Goal: Task Accomplishment & Management: Complete application form

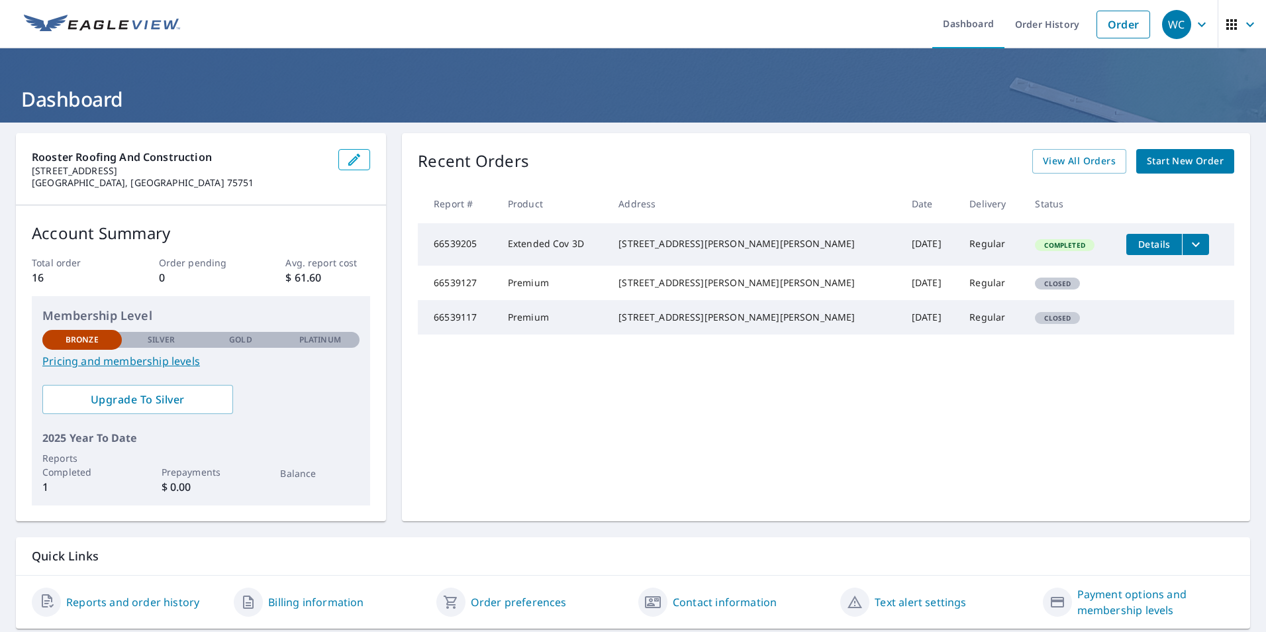
click at [1158, 158] on span "Start New Order" at bounding box center [1185, 161] width 77 height 17
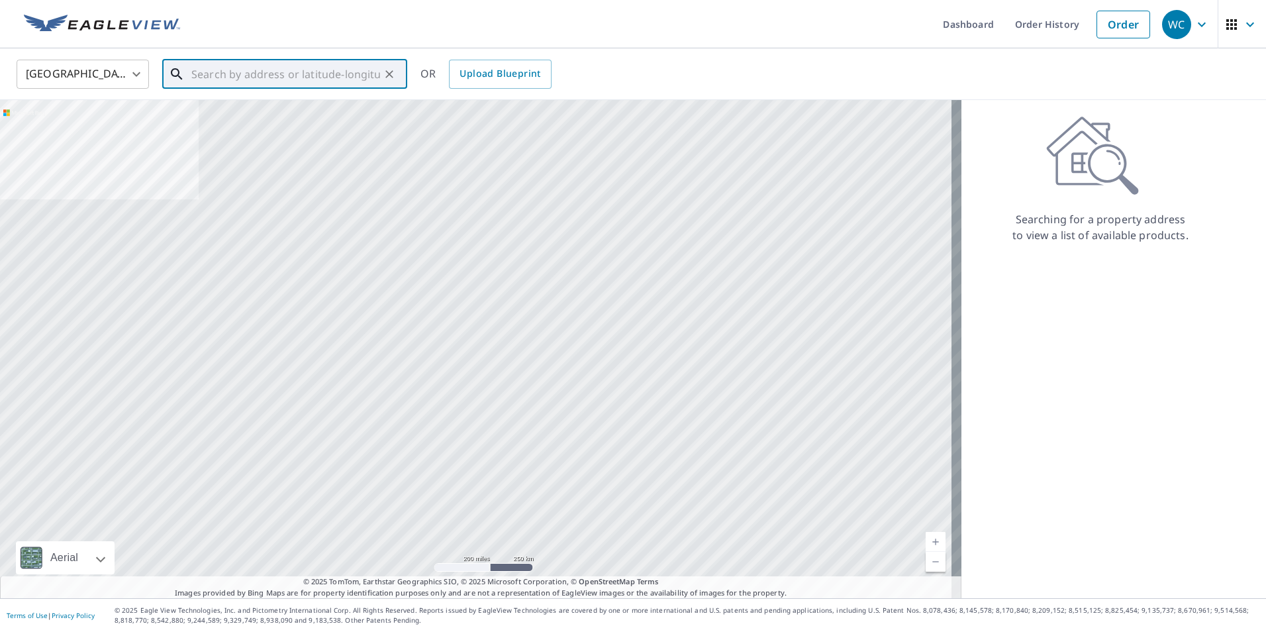
click at [270, 73] on input "text" at bounding box center [285, 74] width 189 height 37
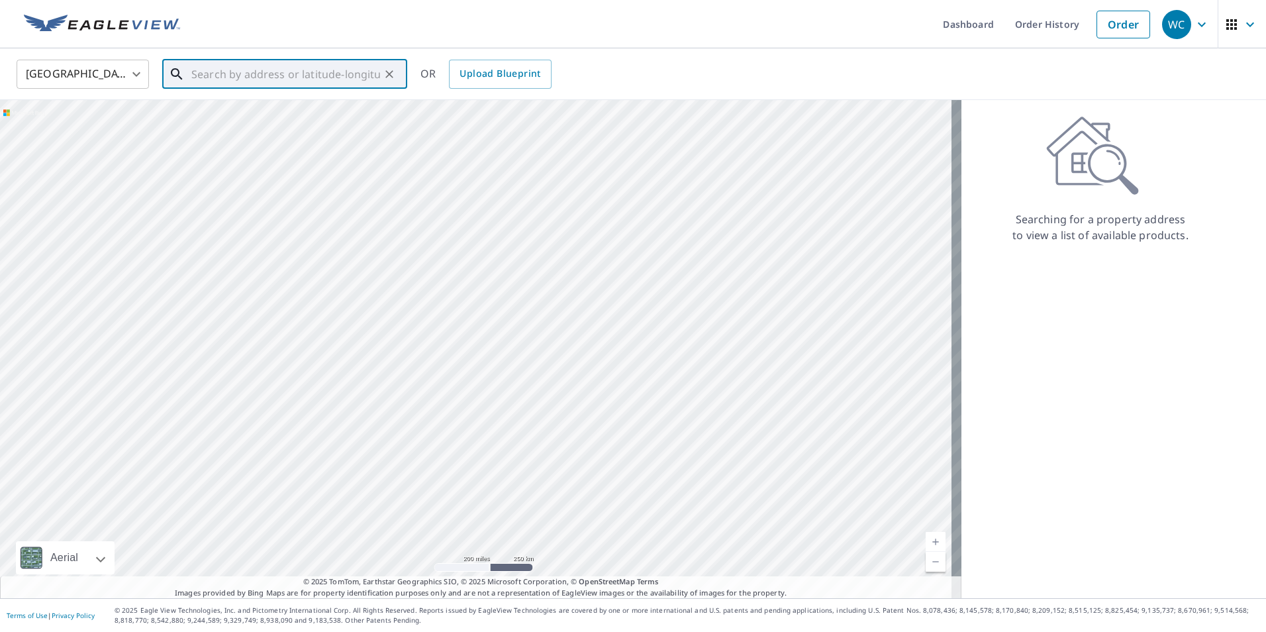
click at [324, 74] on input "text" at bounding box center [285, 74] width 189 height 37
type input "32°05'17.5" 95"
click at [1170, 26] on div "WC" at bounding box center [1176, 24] width 29 height 29
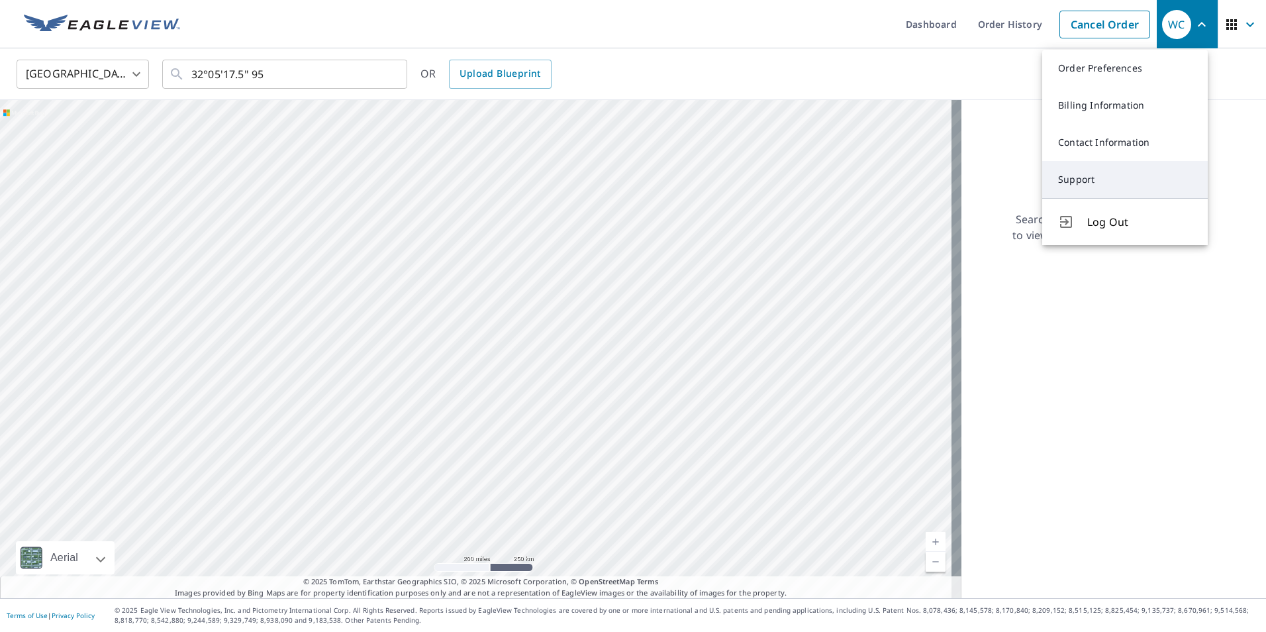
click at [1104, 177] on link "Support" at bounding box center [1126, 179] width 166 height 37
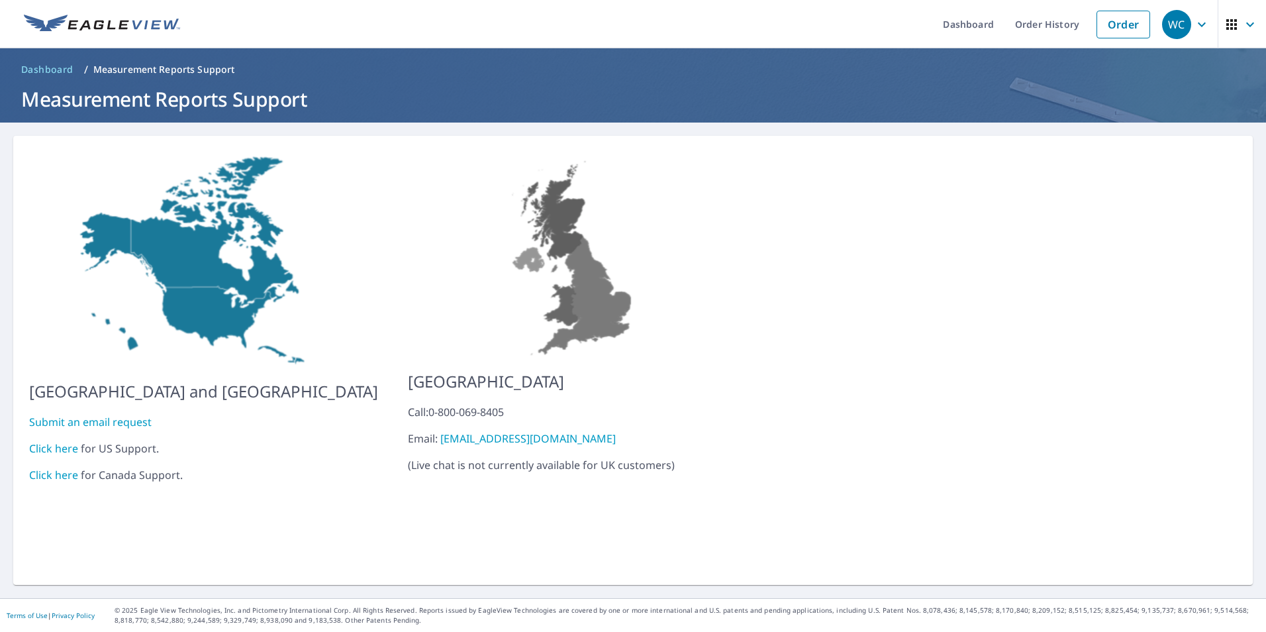
click at [64, 441] on link "Click here" at bounding box center [53, 448] width 49 height 15
click at [1097, 22] on link "Order" at bounding box center [1124, 25] width 54 height 28
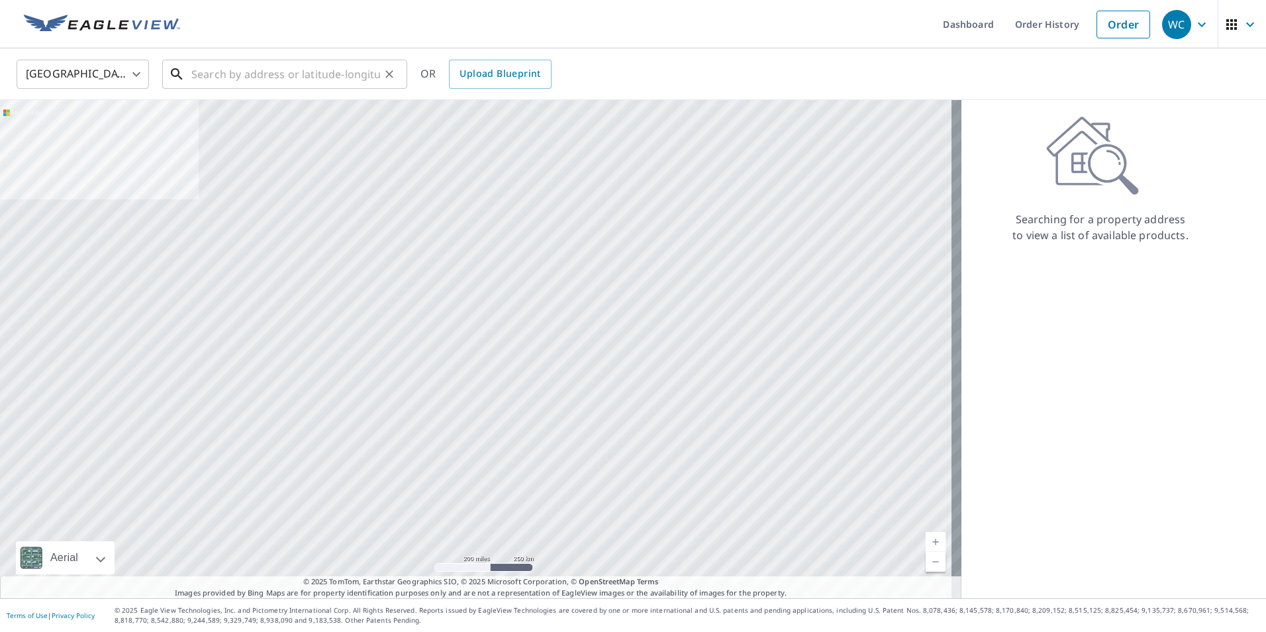
click at [217, 74] on input "text" at bounding box center [285, 74] width 189 height 37
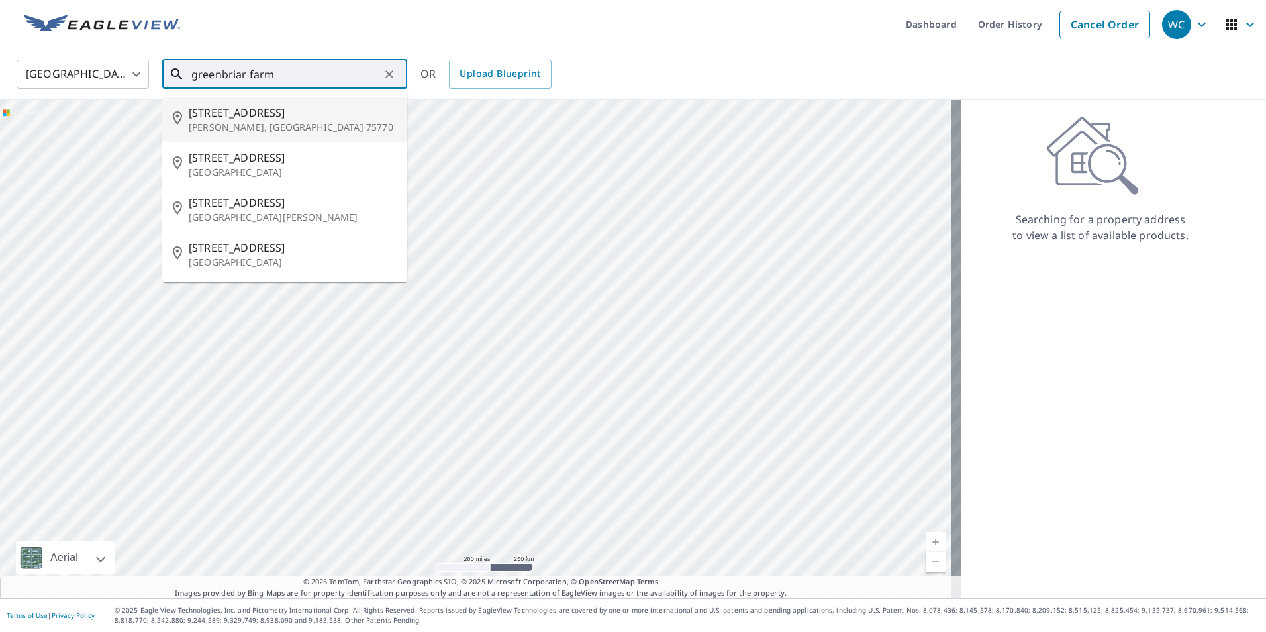
click at [252, 109] on span "7303 Greenbriar Farm Rd" at bounding box center [293, 113] width 208 height 16
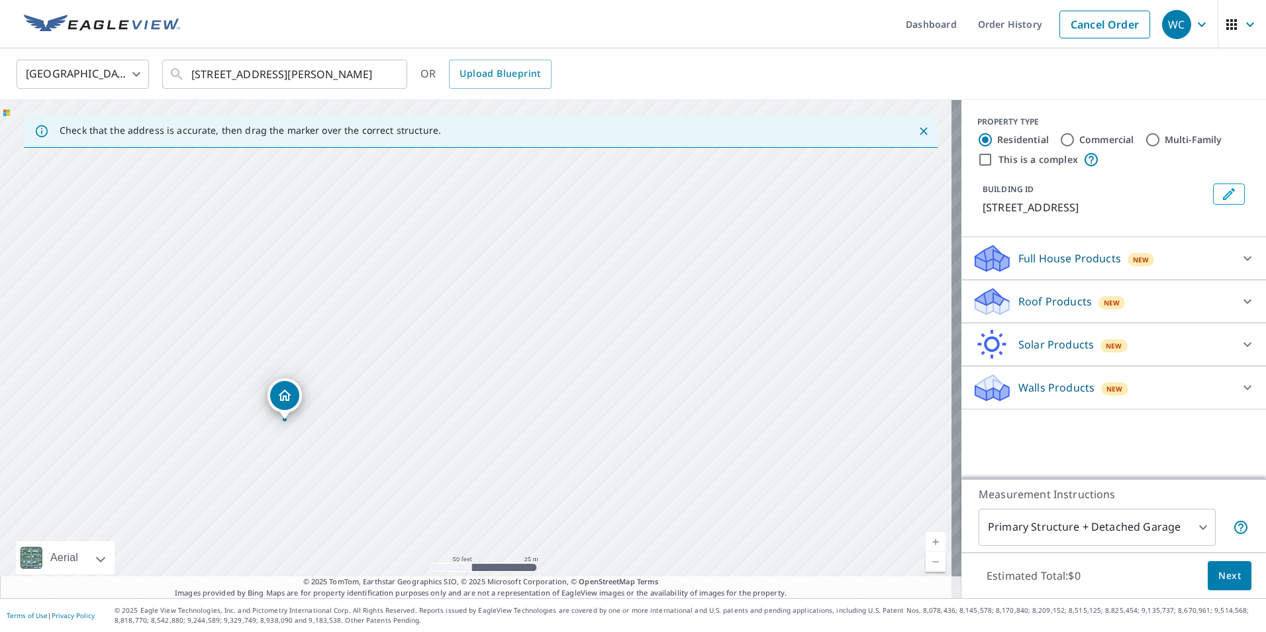
drag, startPoint x: 462, startPoint y: 331, endPoint x: 589, endPoint y: 182, distance: 195.4
click at [589, 182] on div "7303 Greenbriar Farm Rd Larue, TX 75770" at bounding box center [481, 349] width 962 height 498
drag, startPoint x: 385, startPoint y: 341, endPoint x: 393, endPoint y: 334, distance: 10.8
click at [393, 334] on div "7303 Greenbriar Farm Rd Larue, TX 75770" at bounding box center [481, 349] width 962 height 498
drag, startPoint x: 397, startPoint y: 317, endPoint x: 407, endPoint y: 297, distance: 23.1
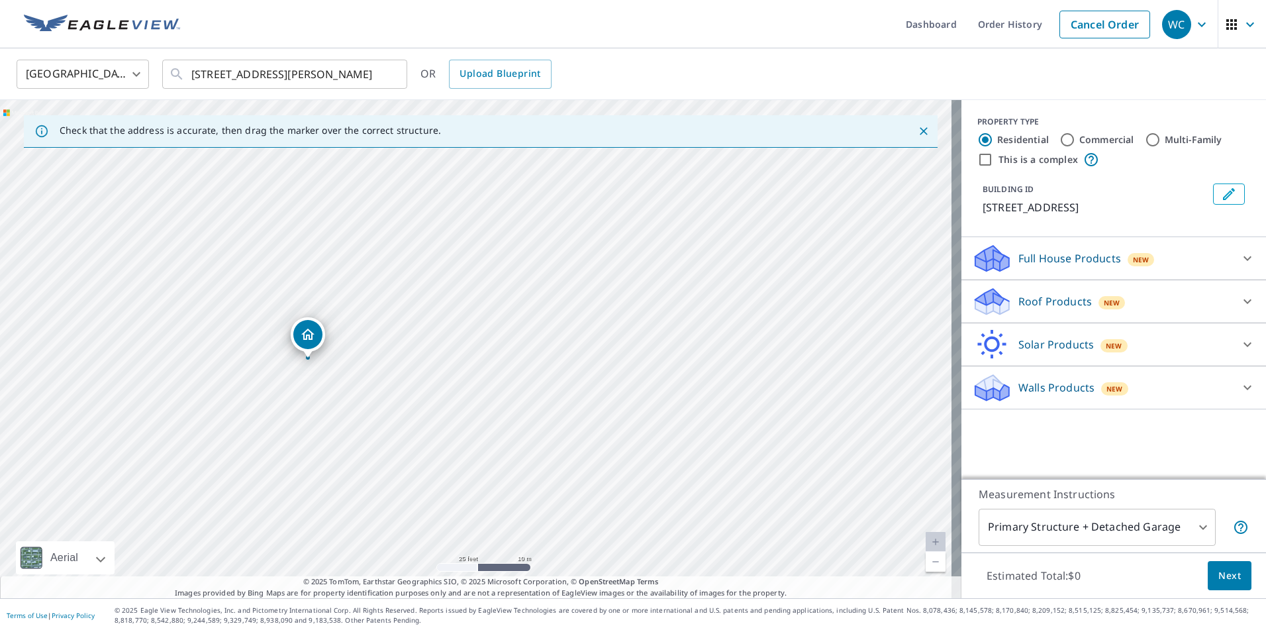
click at [407, 297] on div "7303 Greenbriar Farm Rd Larue, TX 75770" at bounding box center [481, 349] width 962 height 498
drag, startPoint x: 304, startPoint y: 370, endPoint x: 315, endPoint y: 140, distance: 229.4
click at [315, 140] on div "Check that the address is accurate, then drag the marker over the correct struc…" at bounding box center [481, 349] width 962 height 498
drag, startPoint x: 342, startPoint y: 314, endPoint x: 368, endPoint y: 128, distance: 187.3
click at [368, 128] on div "Check that the address is accurate, then drag the marker over the correct struc…" at bounding box center [481, 349] width 962 height 498
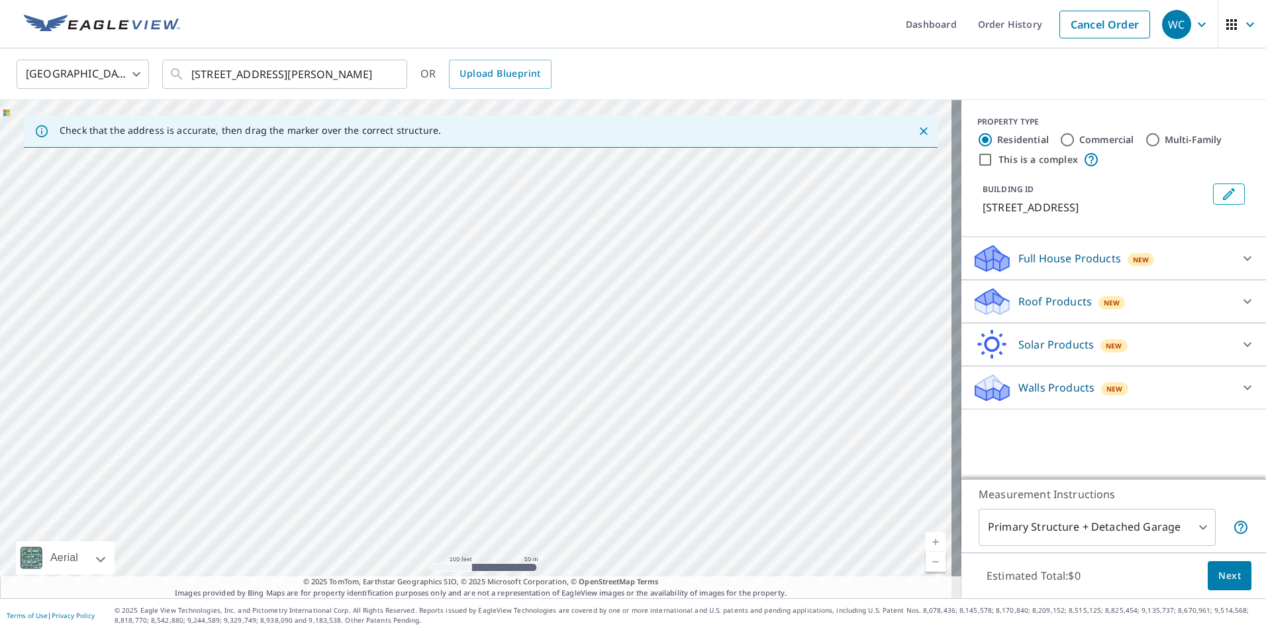
drag, startPoint x: 519, startPoint y: 193, endPoint x: 1110, endPoint y: 272, distance: 596.0
click at [1117, 272] on div "Check that the address is accurate, then drag the marker over the correct struc…" at bounding box center [633, 349] width 1266 height 498
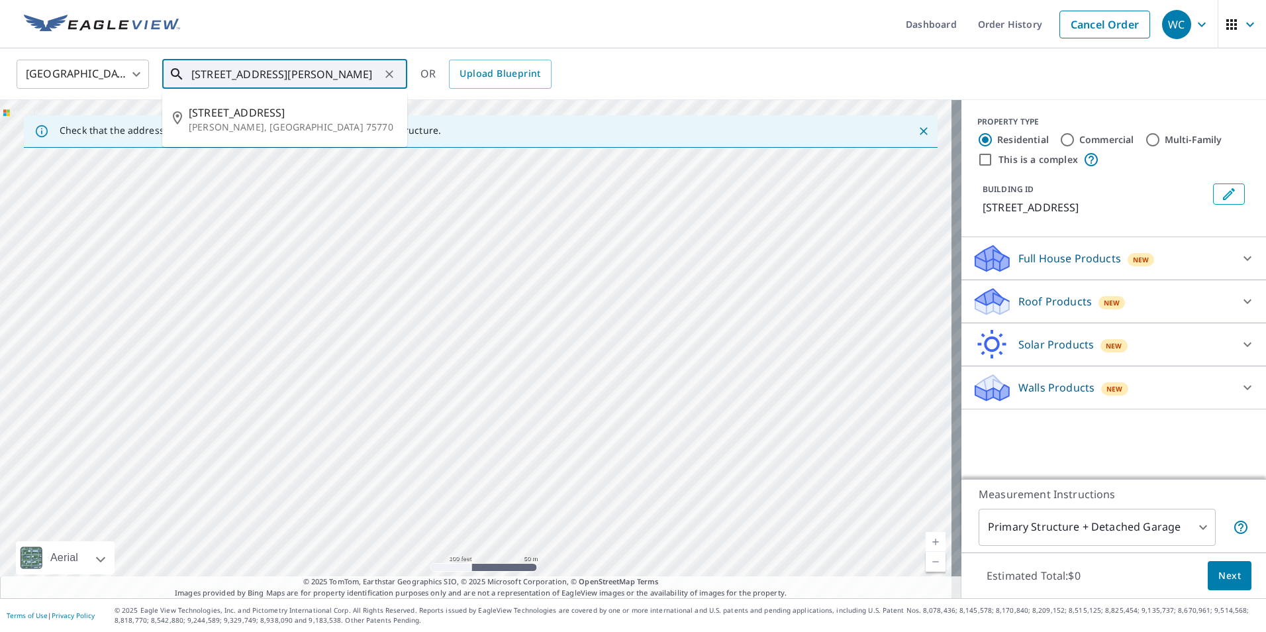
drag, startPoint x: 214, startPoint y: 72, endPoint x: 189, endPoint y: 72, distance: 24.5
click at [189, 72] on div "7303 Greenbriar Farm Rd Larue, TX 75770 ​" at bounding box center [284, 74] width 245 height 29
drag, startPoint x: 548, startPoint y: 133, endPoint x: 674, endPoint y: -36, distance: 210.6
click at [674, 0] on html "WC WC Dashboard Order History Cancel Order WC United States US ​ Greenbriar Far…" at bounding box center [633, 316] width 1266 height 632
type input "Greenbriar Farm Rd Larue, TX 75770"
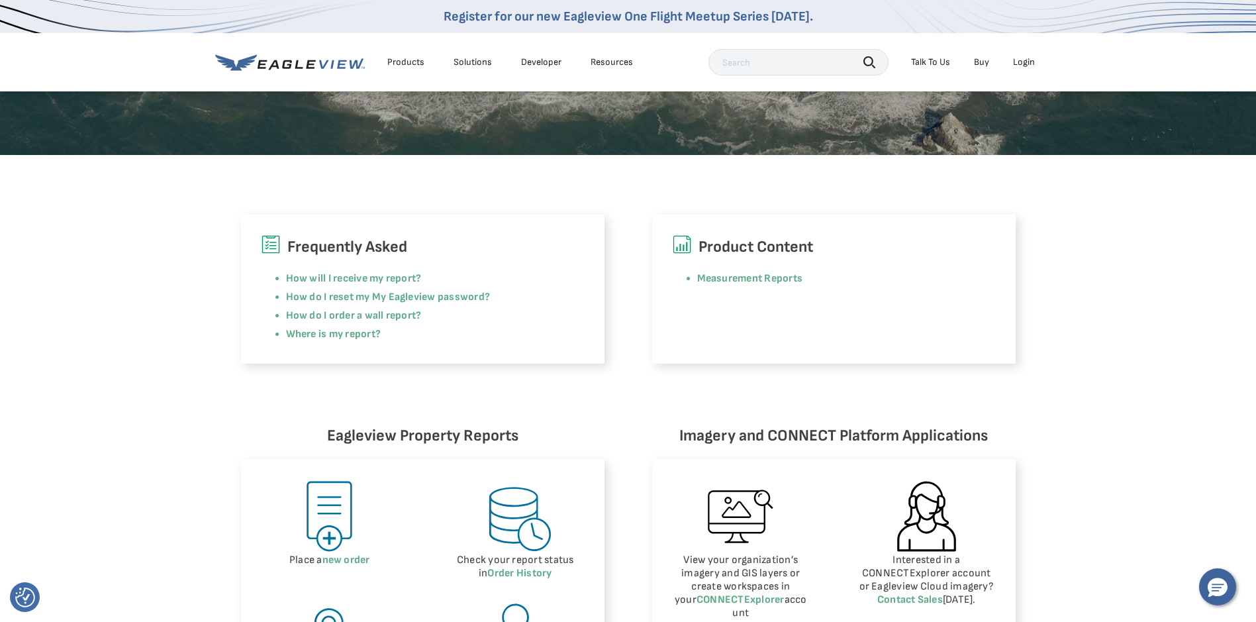
scroll to position [397, 0]
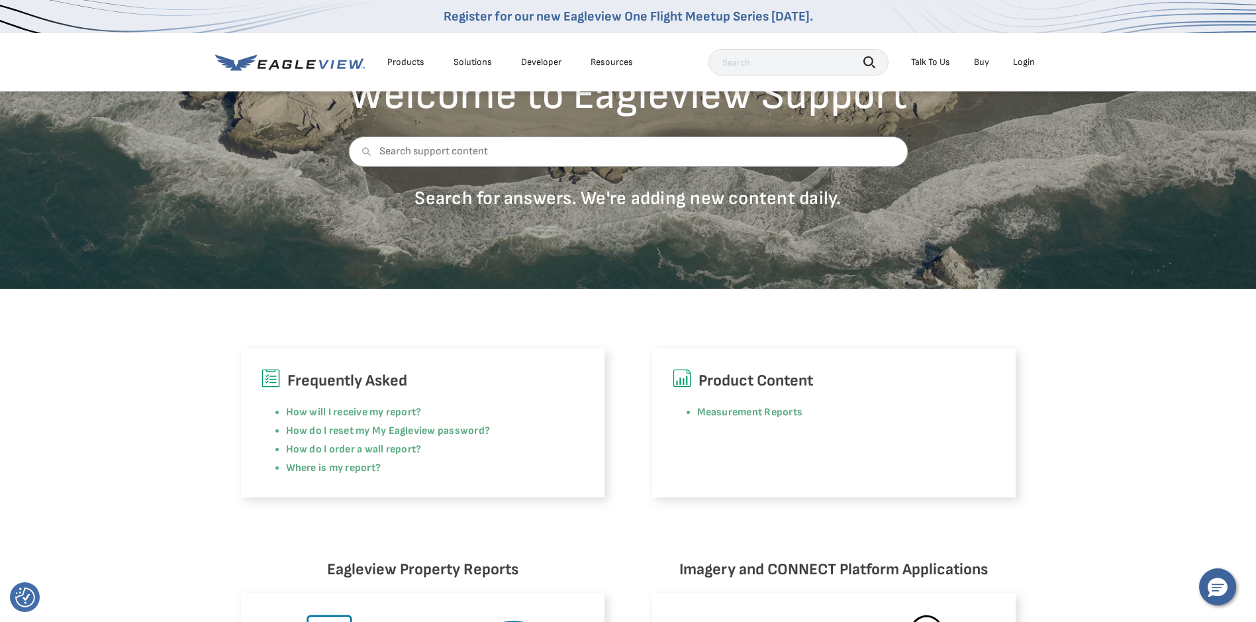
click at [1027, 60] on div "Login" at bounding box center [1024, 62] width 22 height 12
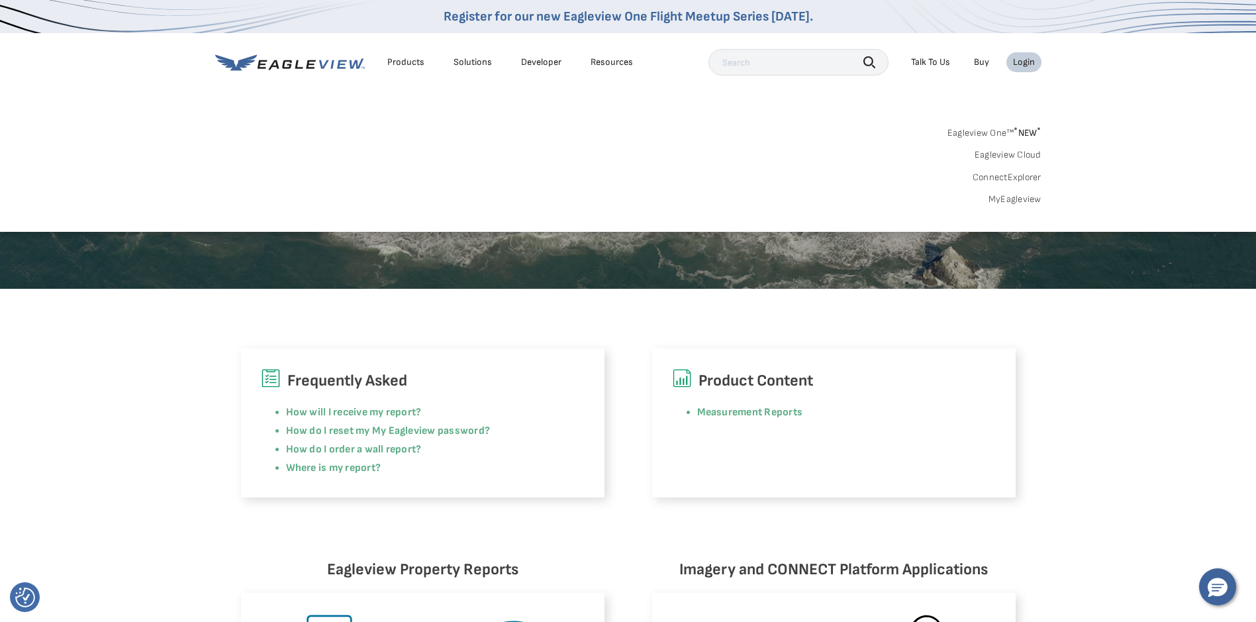
click at [1025, 61] on div "Login" at bounding box center [1024, 62] width 22 height 12
